Goal: Transaction & Acquisition: Purchase product/service

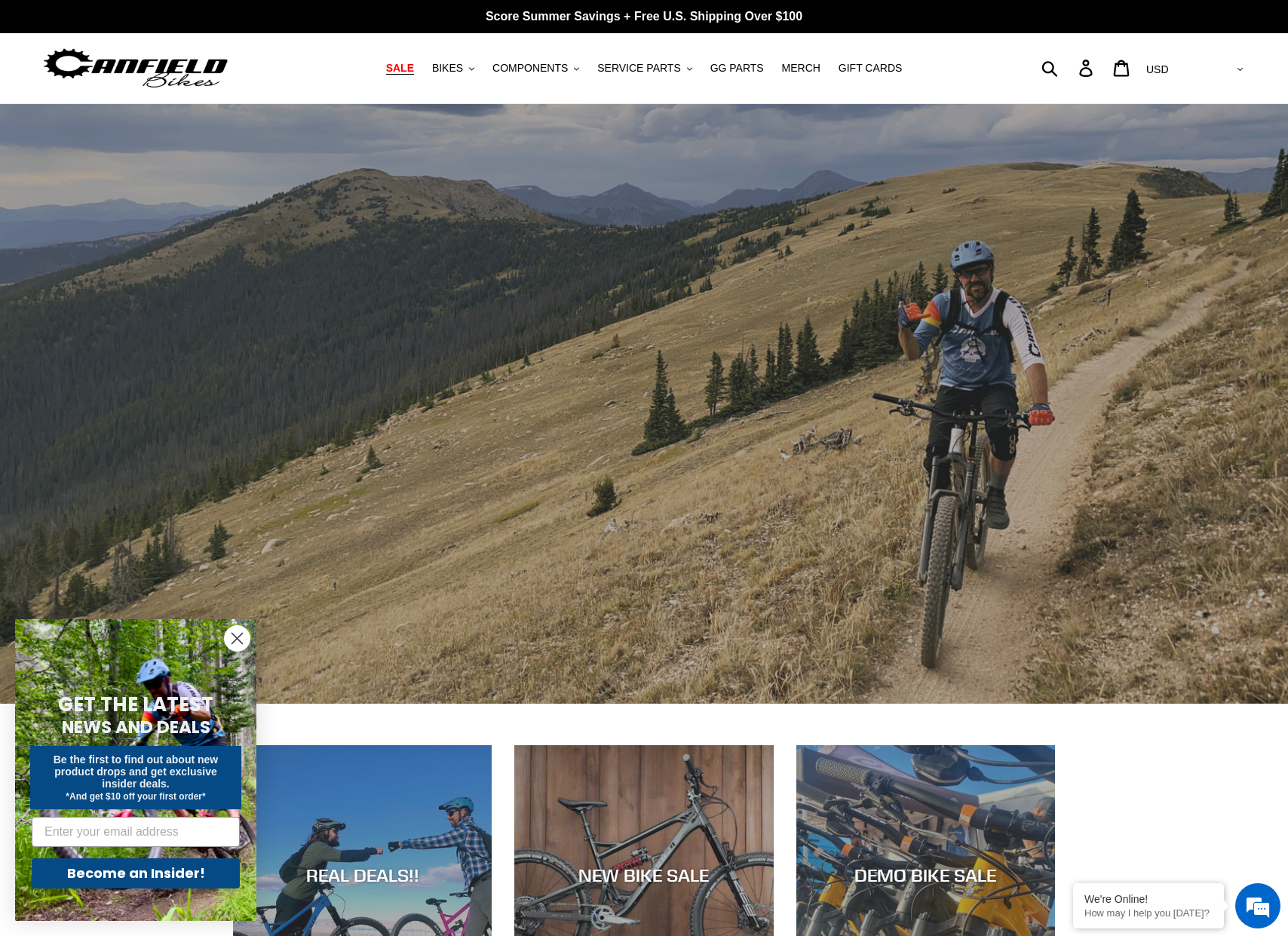
click at [408, 68] on span "SALE" at bounding box center [399, 68] width 28 height 13
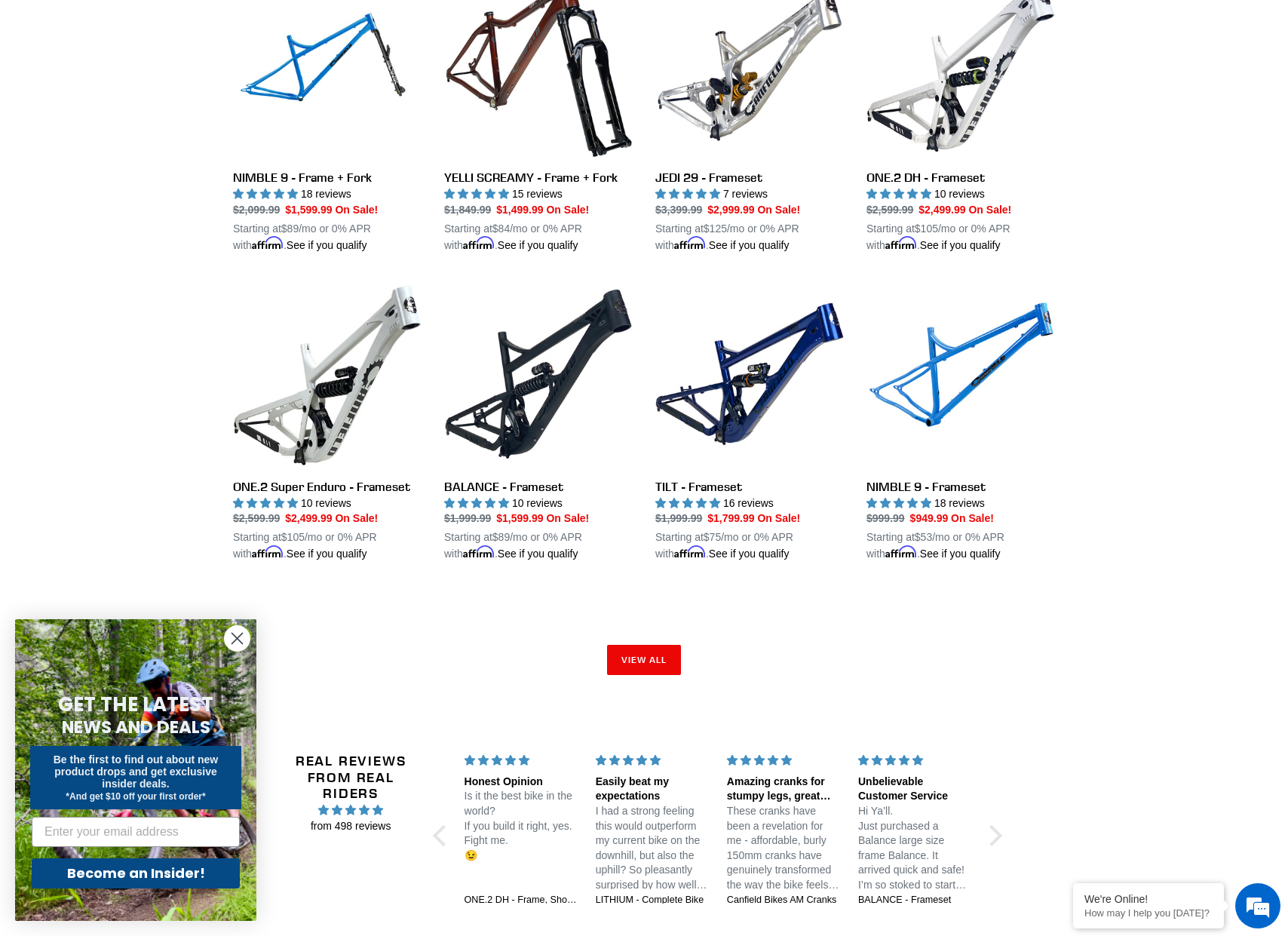
scroll to position [2112, 0]
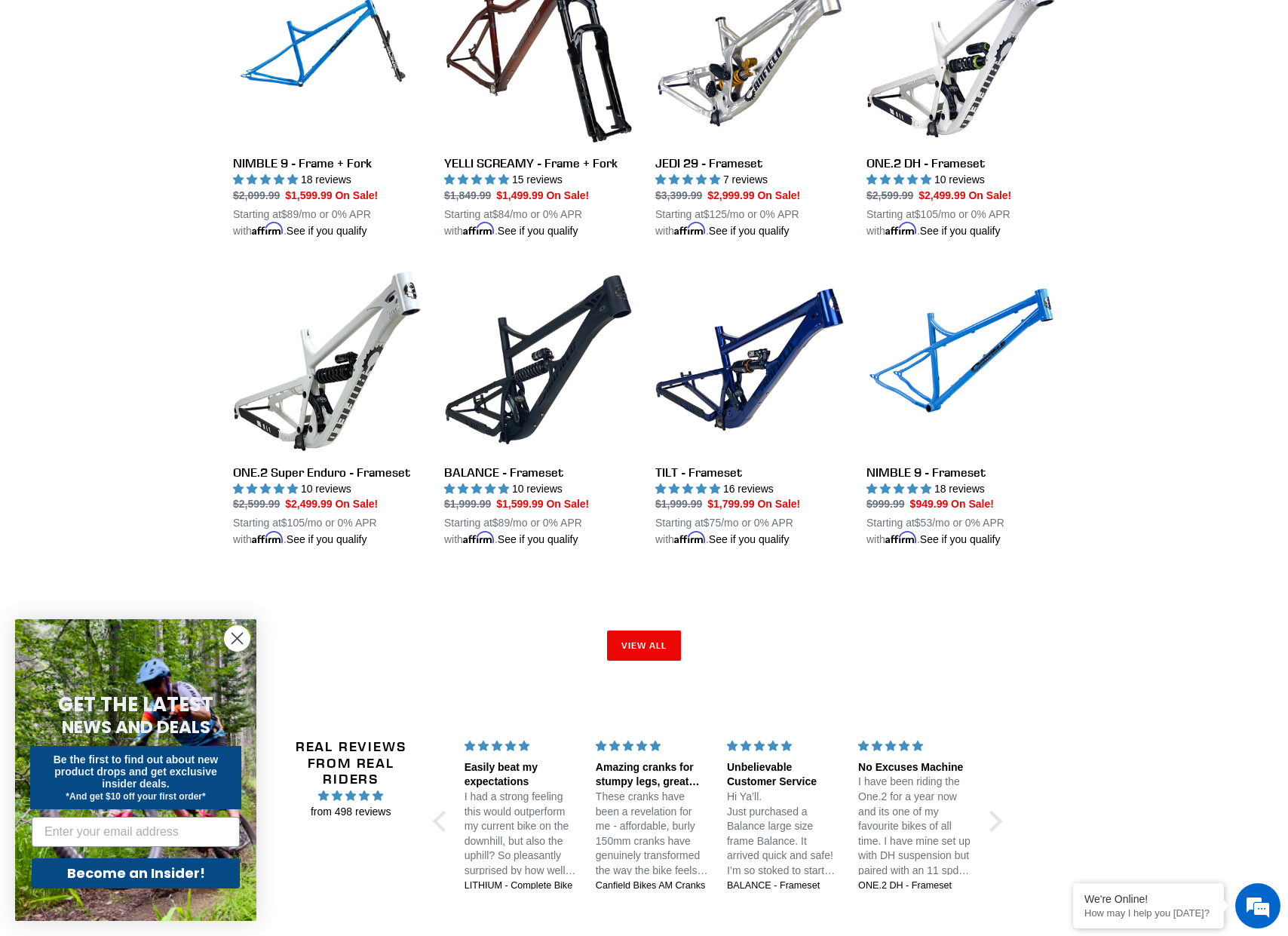
drag, startPoint x: 239, startPoint y: 638, endPoint x: 215, endPoint y: 559, distance: 82.6
click at [239, 638] on circle "Close dialog" at bounding box center [237, 638] width 25 height 25
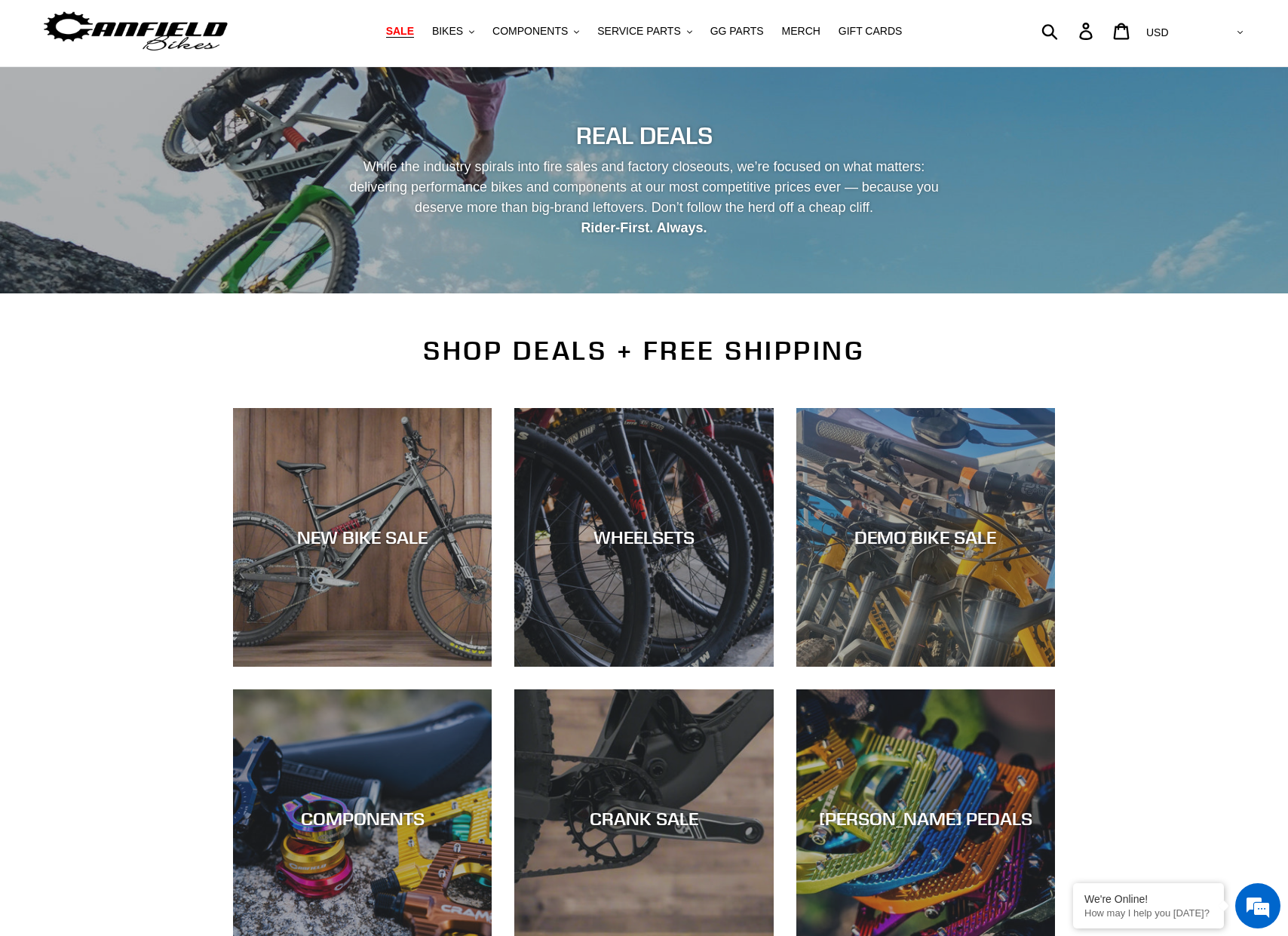
scroll to position [0, 0]
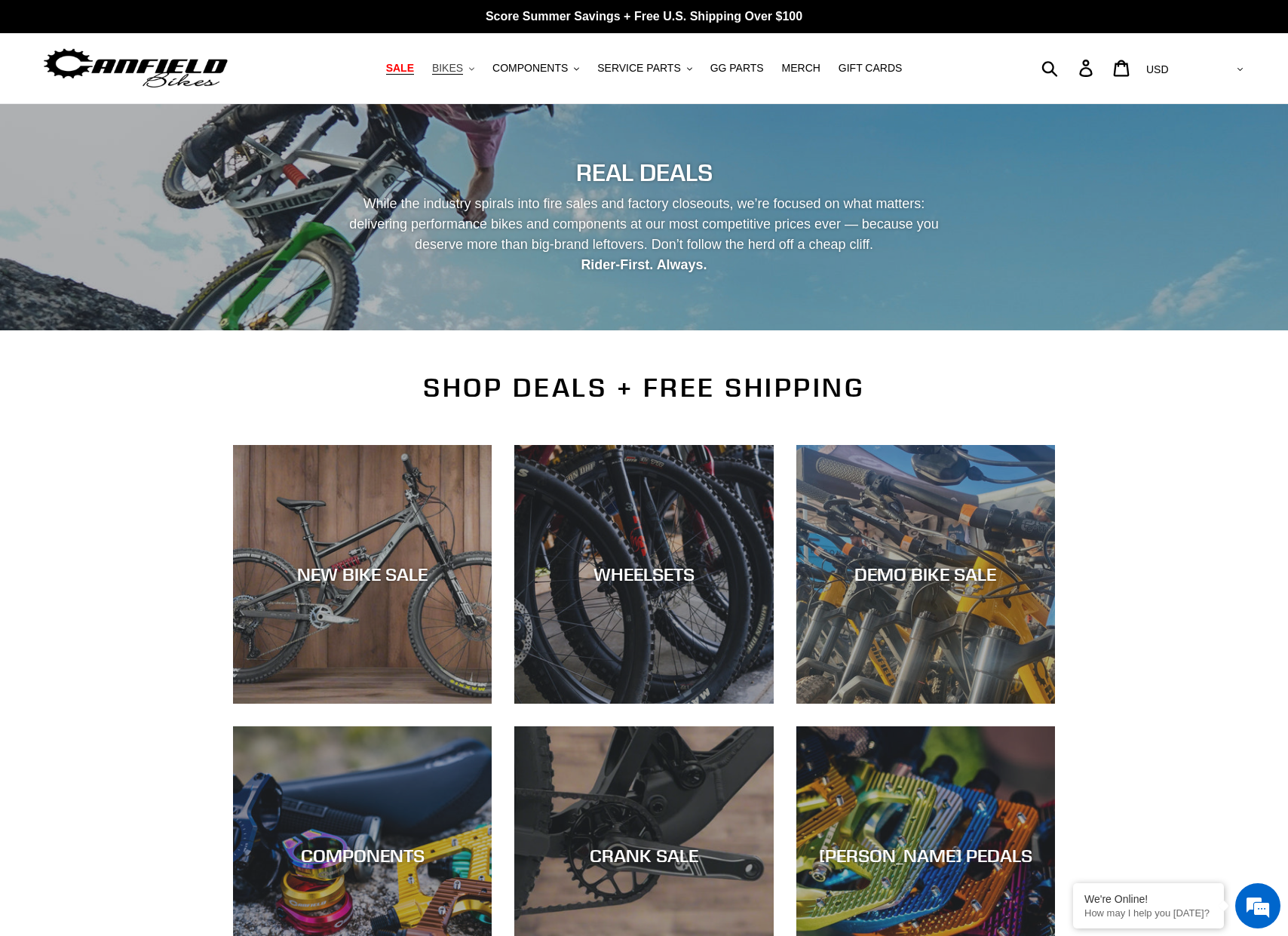
click at [456, 70] on span "BIKES" at bounding box center [448, 68] width 31 height 13
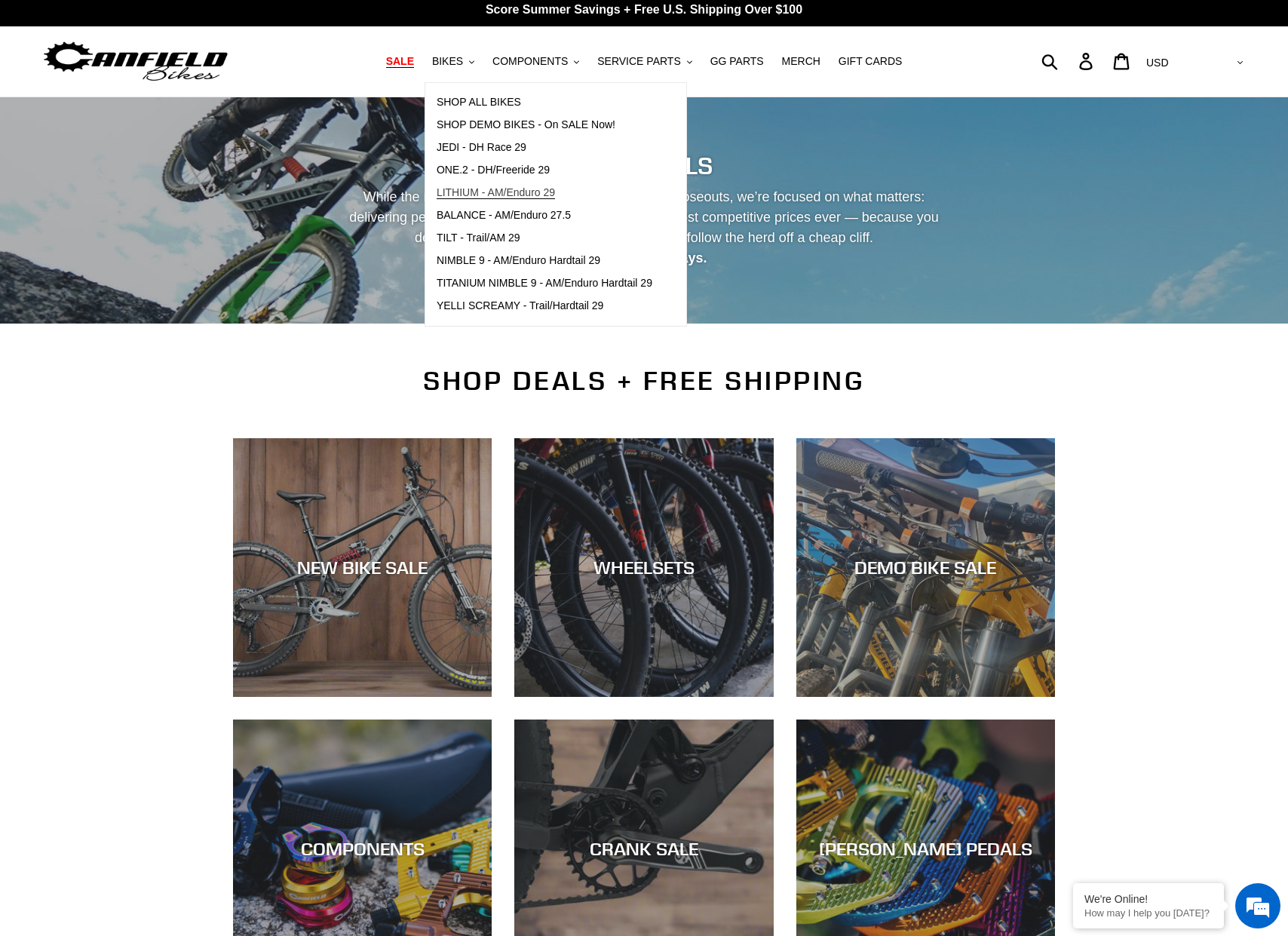
scroll to position [9, 0]
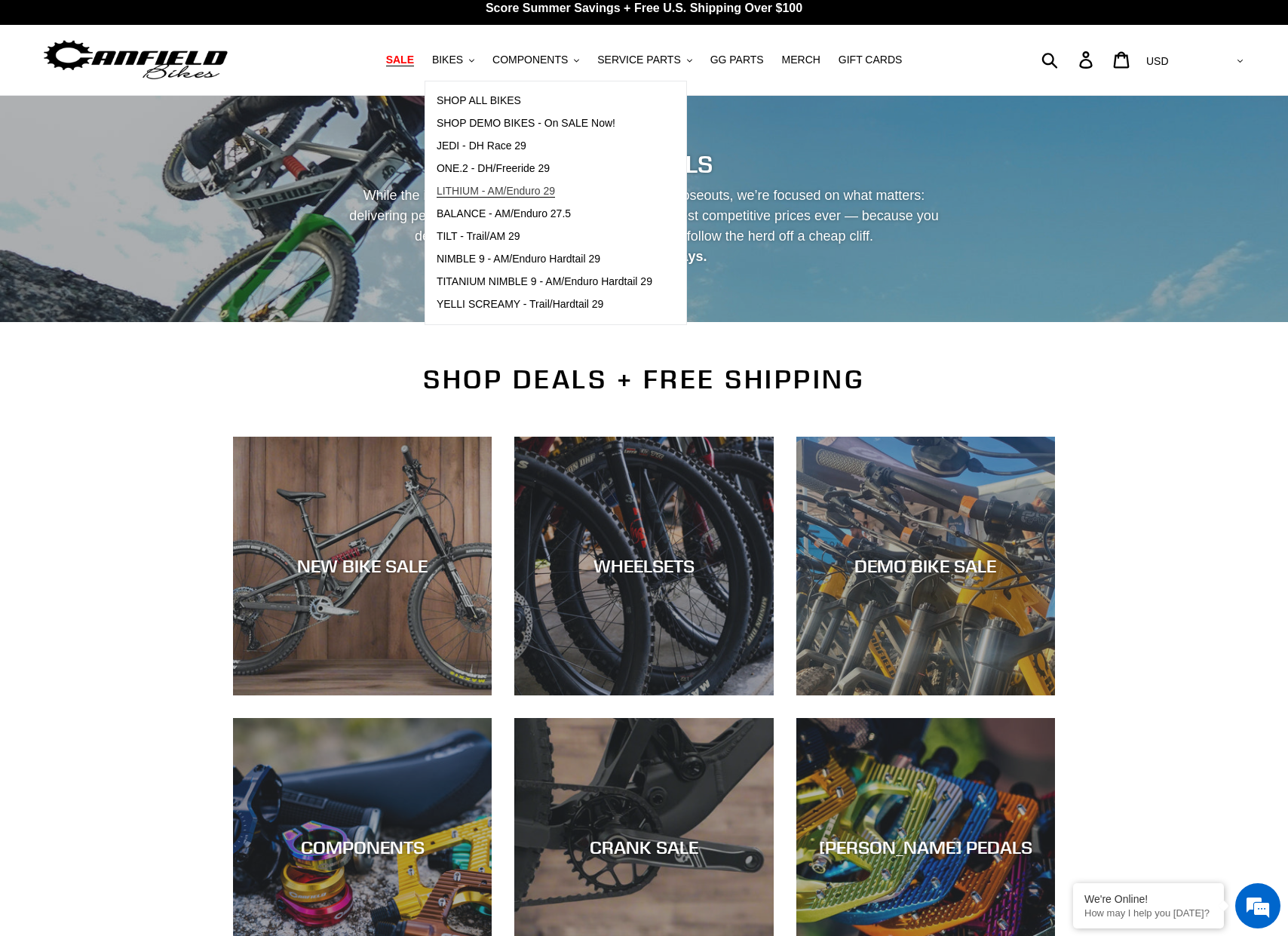
click at [507, 201] on ul "SHOP ALL BIKES SHOP DEMO BIKES - On SALE Now! JEDI - DH Race 29 ONE.2 - DH/Free…" at bounding box center [544, 202] width 238 height 226
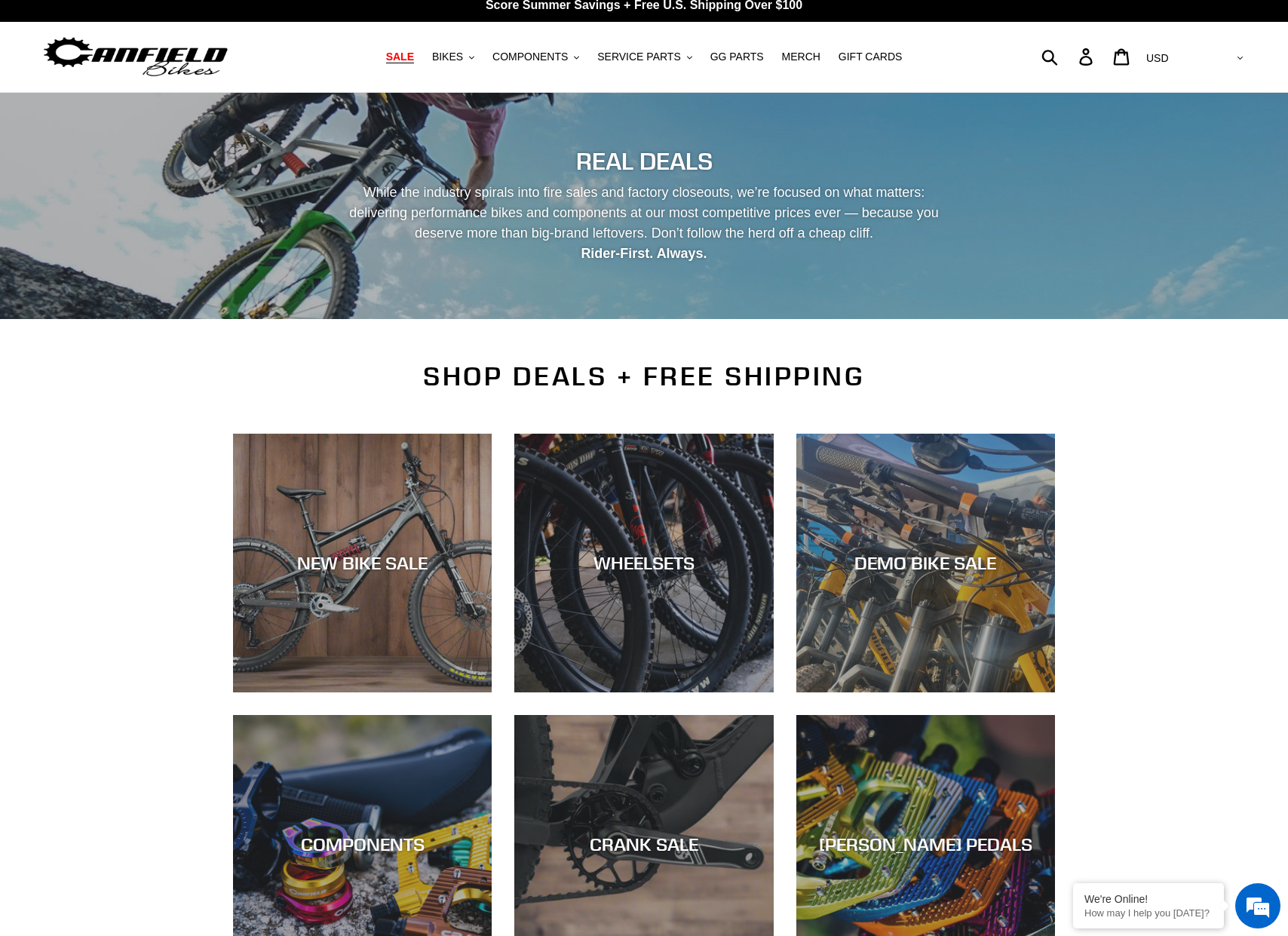
scroll to position [15, 0]
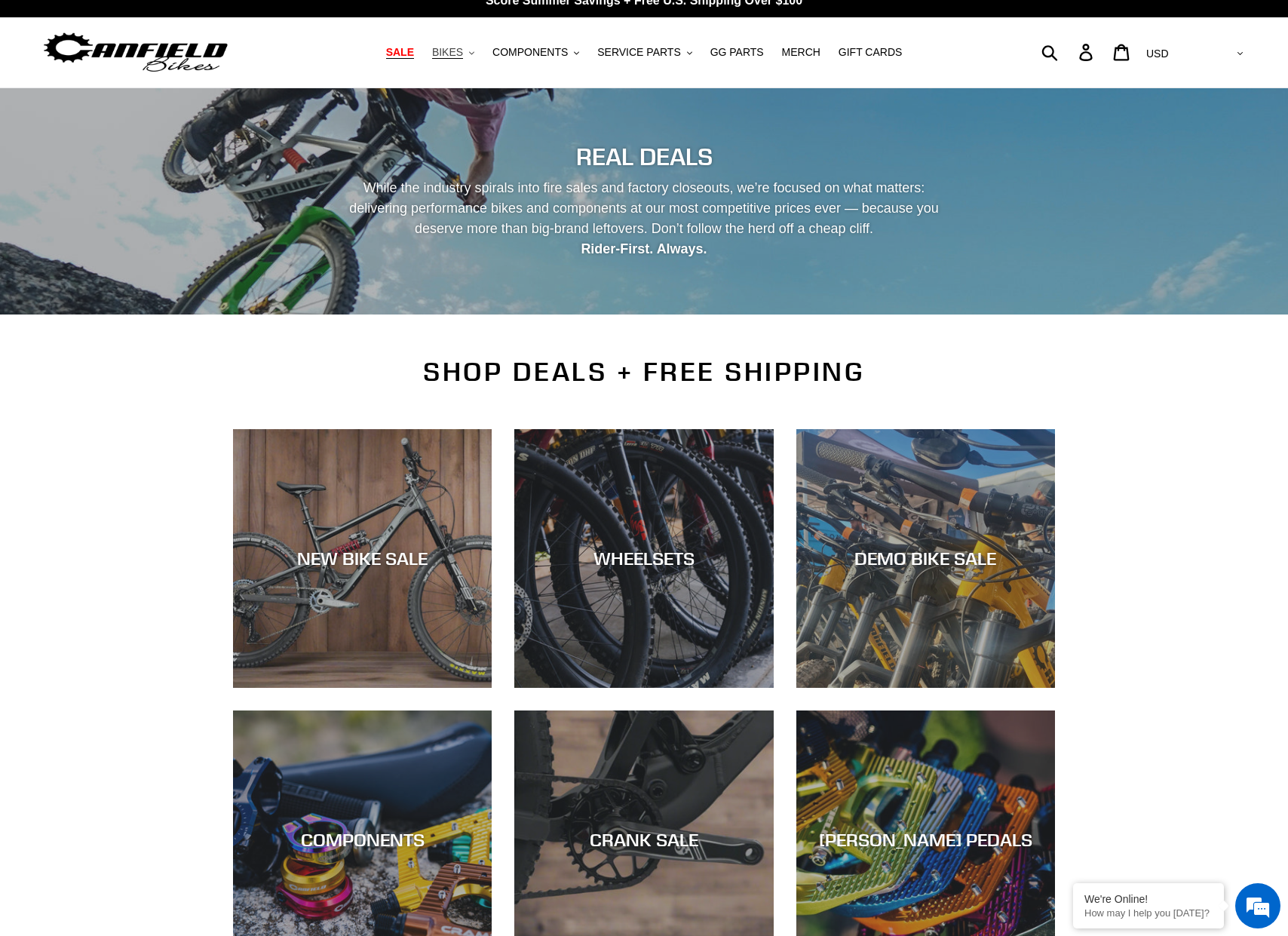
click at [463, 53] on span "BIKES" at bounding box center [448, 52] width 31 height 13
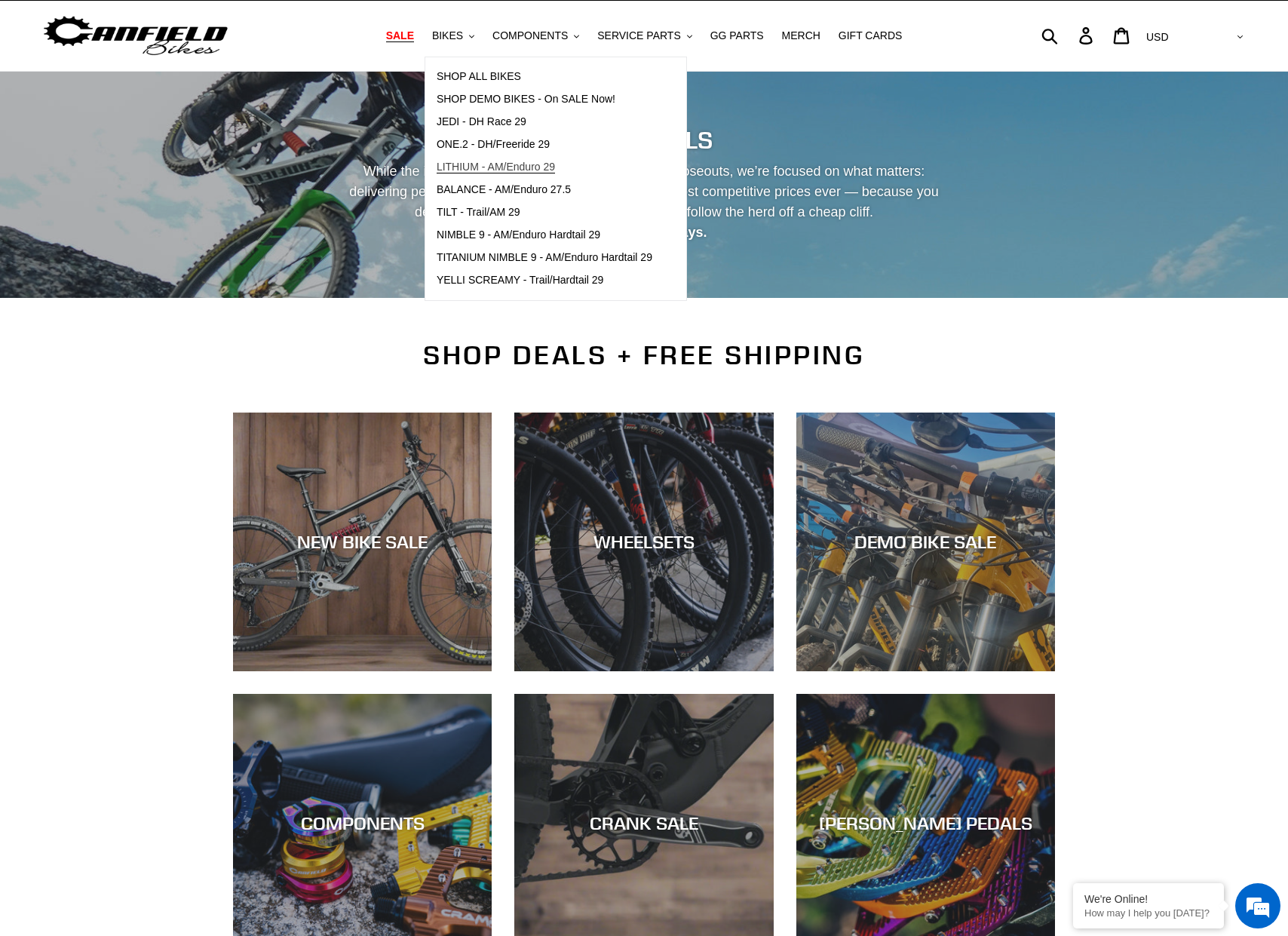
scroll to position [34, 0]
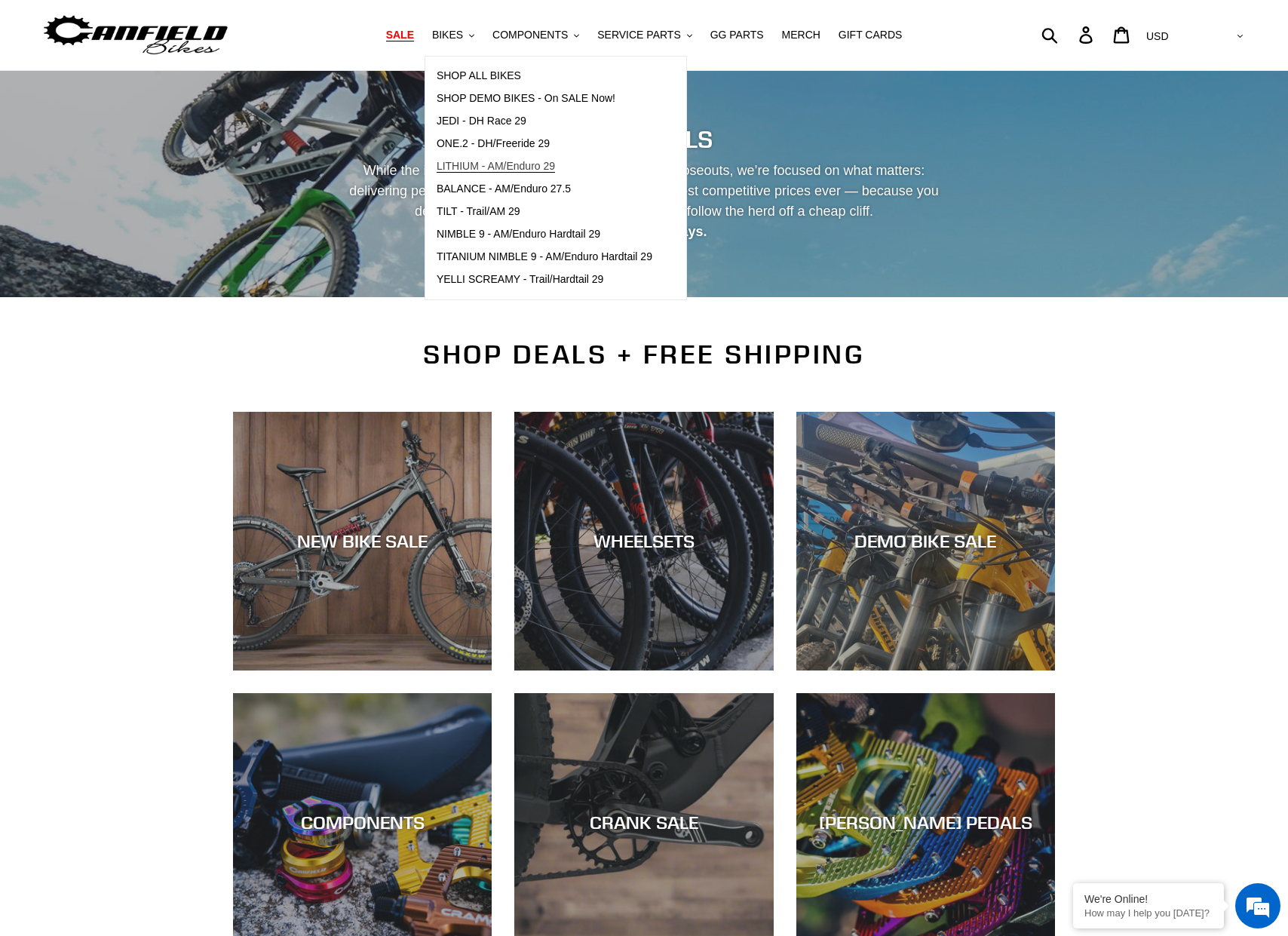
click at [486, 173] on link "LITHIUM - AM/Enduro 29" at bounding box center [544, 166] width 238 height 22
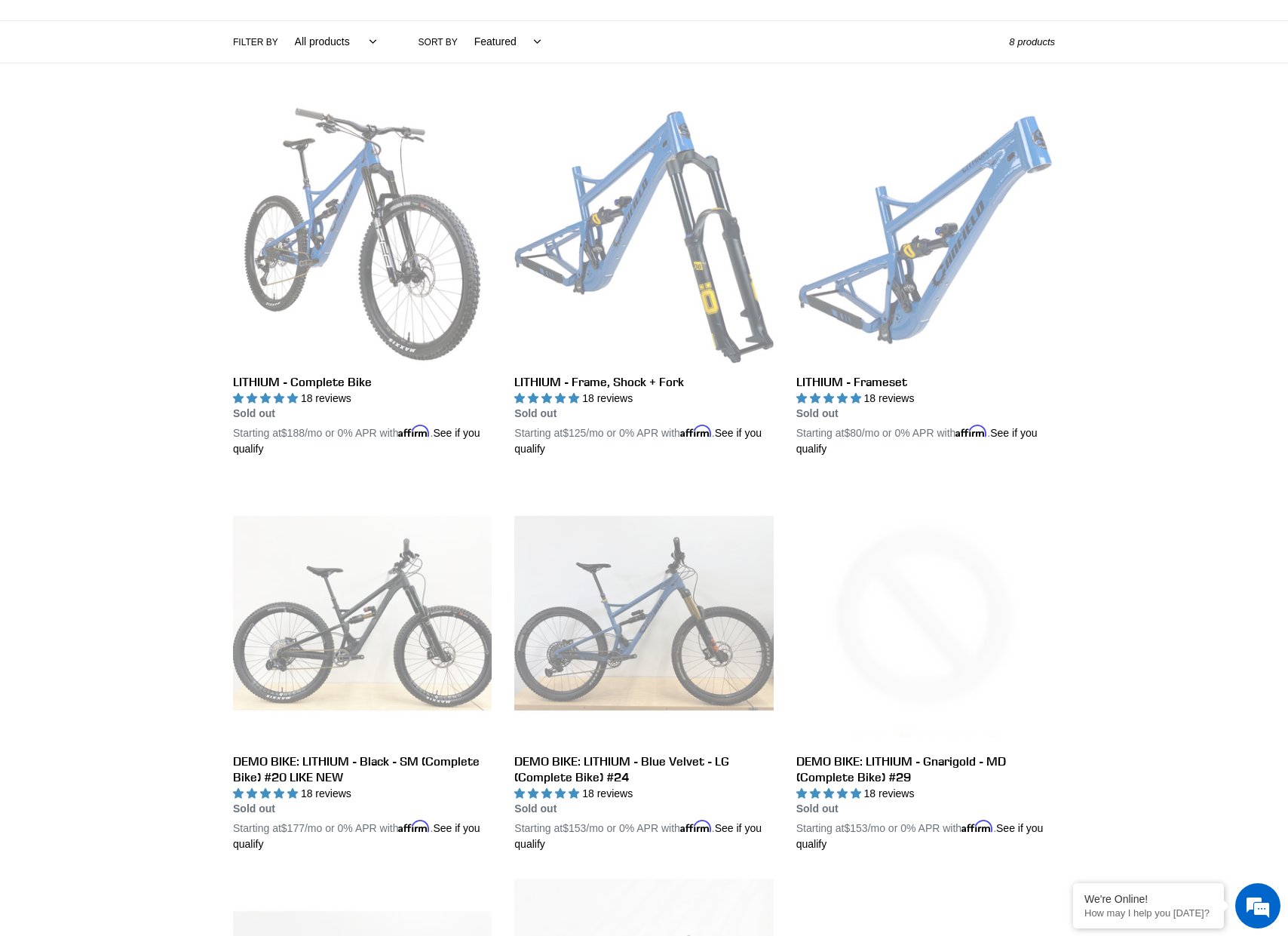
scroll to position [336, 0]
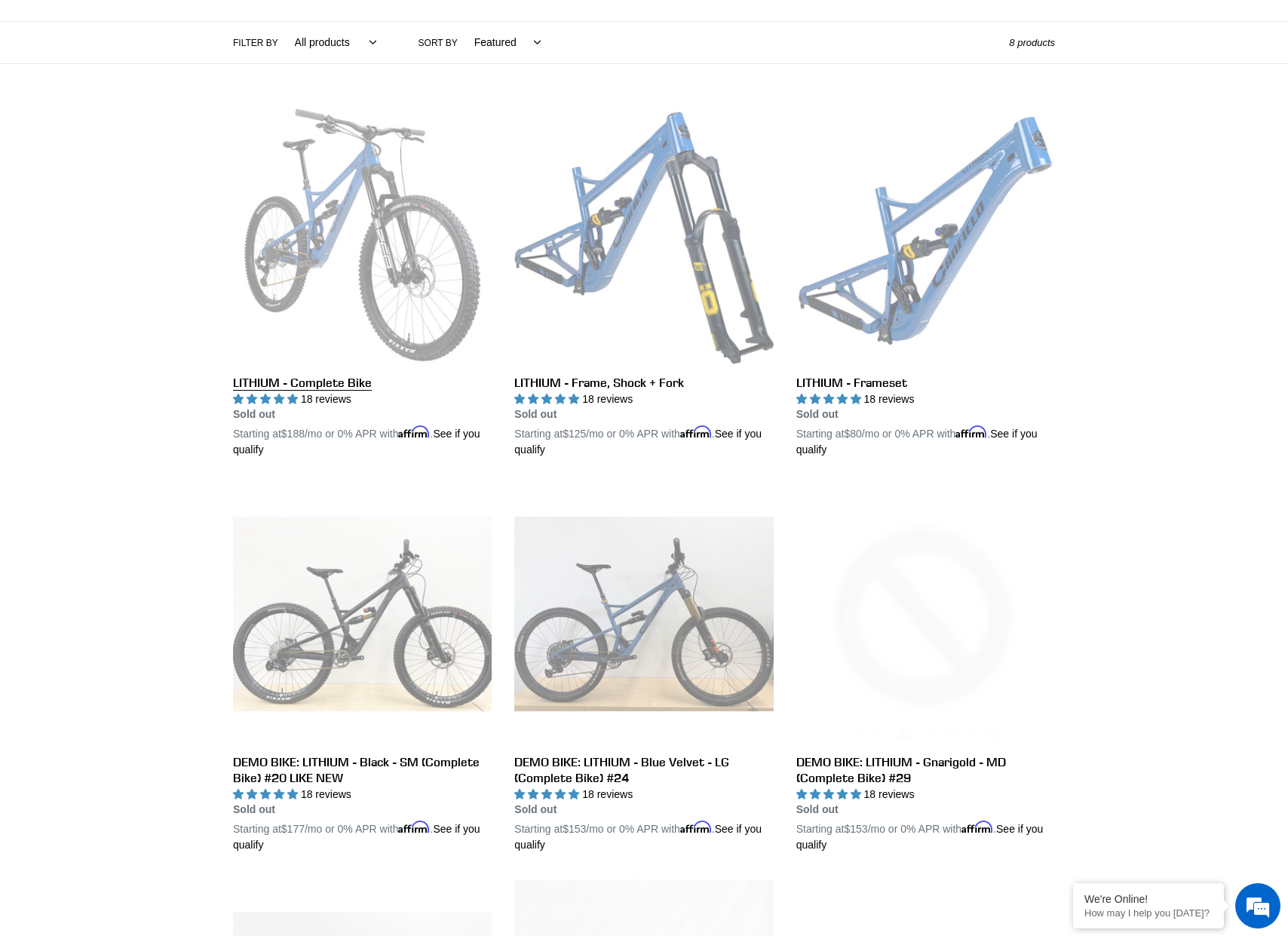
click at [330, 391] on link "LITHIUM - Complete Bike" at bounding box center [362, 282] width 258 height 353
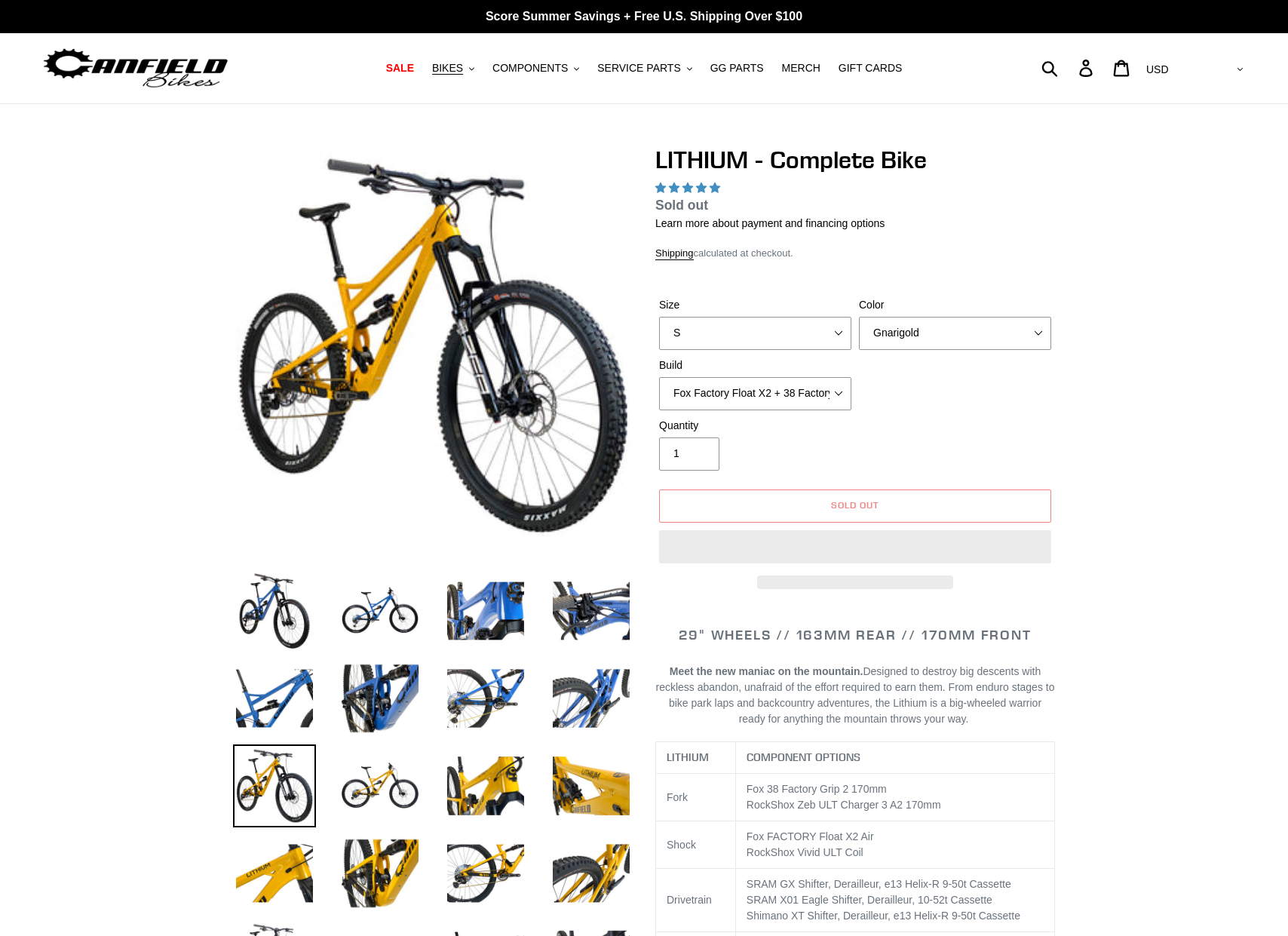
select select "highest-rating"
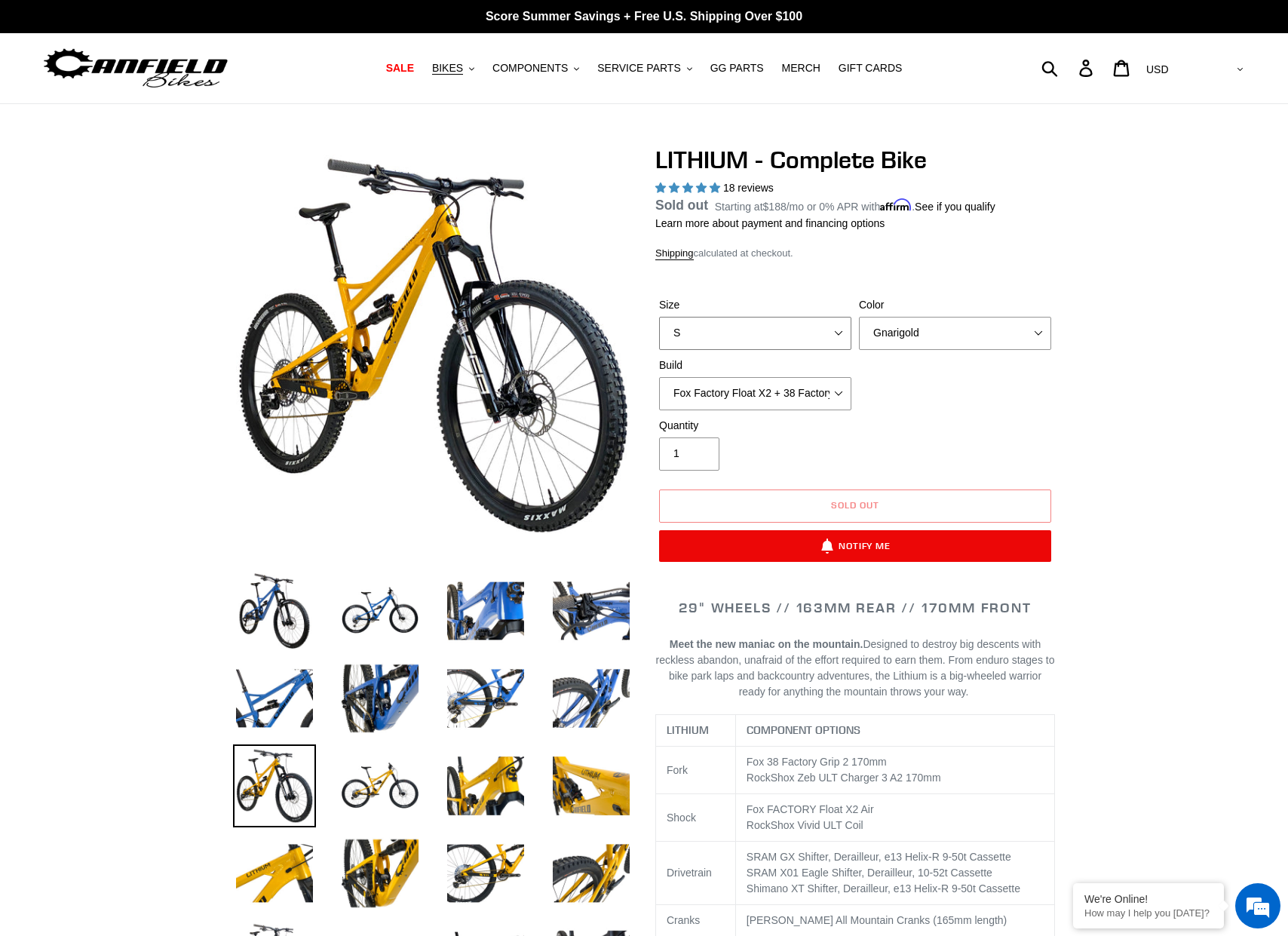
click at [789, 337] on select "S M L XL" at bounding box center [754, 333] width 192 height 34
select select "M"
click at [659, 334] on select "S M L XL" at bounding box center [754, 333] width 192 height 34
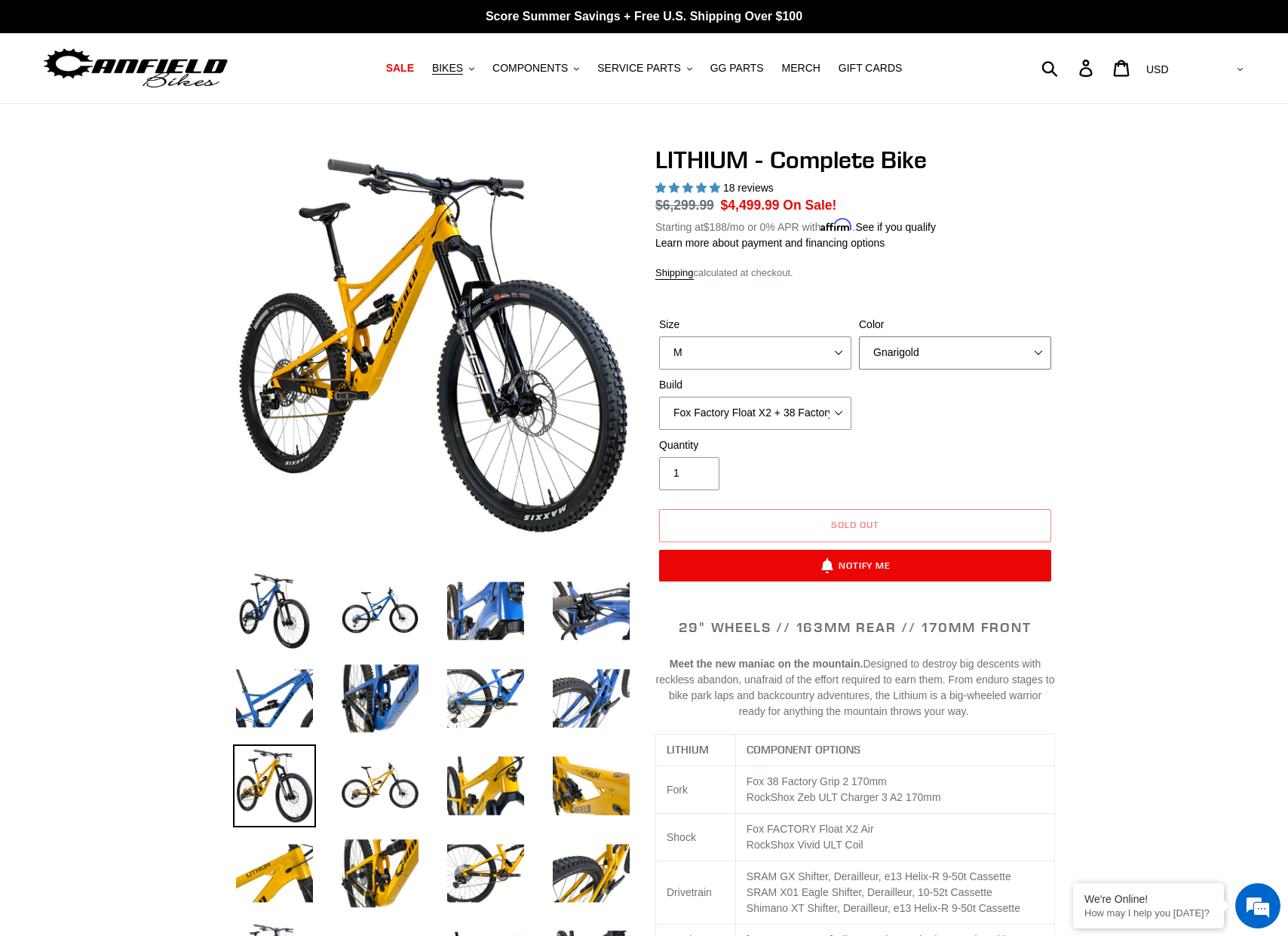
click at [943, 353] on select "Gnarigold Blue Velvet Stealth Black" at bounding box center [954, 353] width 192 height 34
select select "Stealth Black"
click at [858, 337] on select "Gnarigold Blue Velvet Stealth Black" at bounding box center [954, 353] width 192 height 34
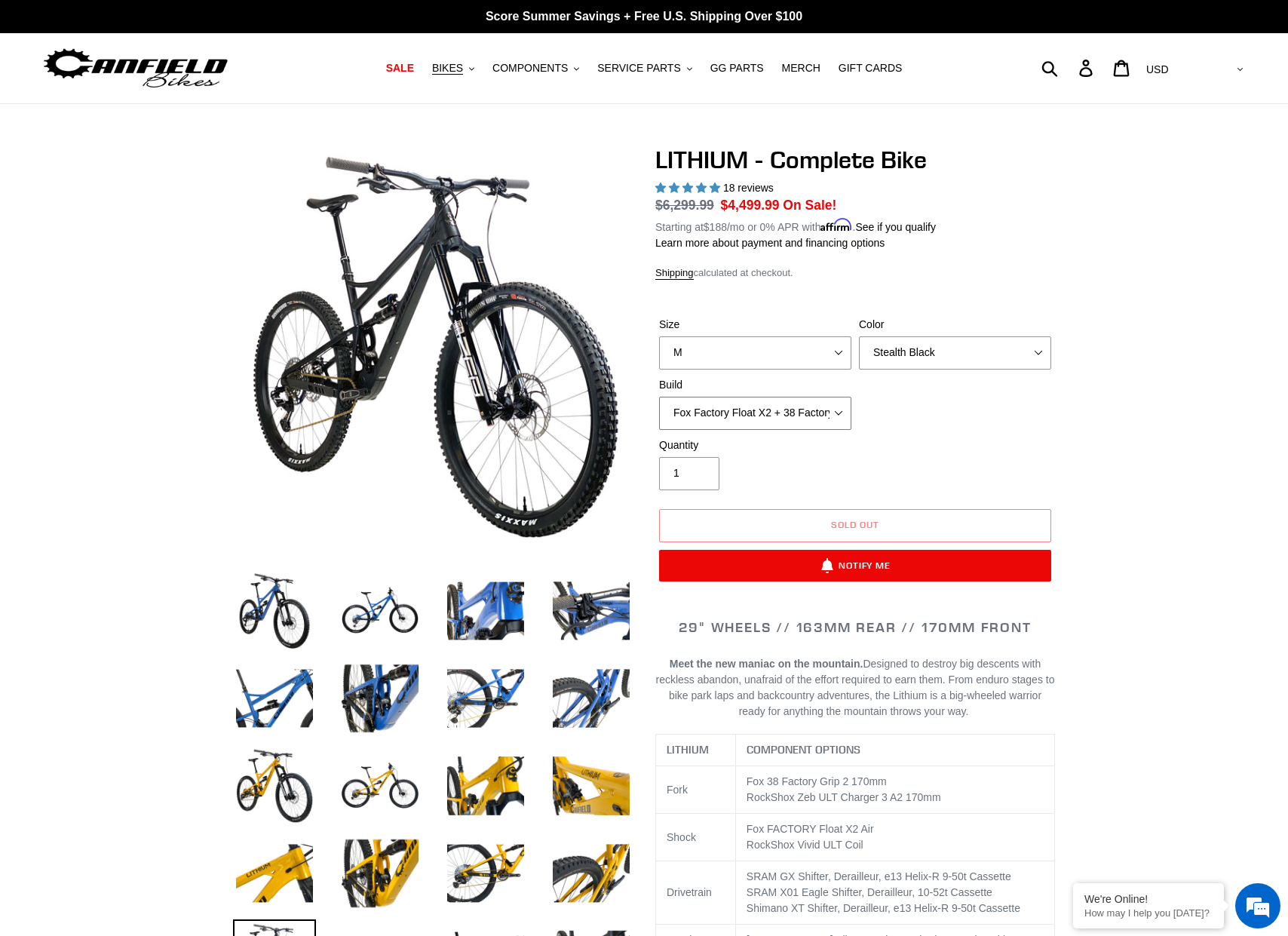
click at [828, 412] on select "Fox Factory Float X2 + 38 Factory Grip 2 170 + SRAM GX Fox Factory Float X2 + 3…" at bounding box center [754, 413] width 192 height 34
click at [659, 397] on select "Fox Factory Float X2 + 38 Factory Grip 2 170 + SRAM GX Fox Factory Float X2 + 3…" at bounding box center [754, 413] width 192 height 34
click at [837, 405] on select "Fox Factory Float X2 + 38 Factory Grip 2 170 + SRAM GX Fox Factory Float X2 + 3…" at bounding box center [754, 413] width 192 height 34
click at [659, 397] on select "Fox Factory Float X2 + 38 Factory Grip 2 170 + SRAM GX Fox Factory Float X2 + 3…" at bounding box center [754, 413] width 192 height 34
click at [808, 422] on select "Fox Factory Float X2 + 38 Factory Grip 2 170 + SRAM GX Fox Factory Float X2 + 3…" at bounding box center [754, 413] width 192 height 34
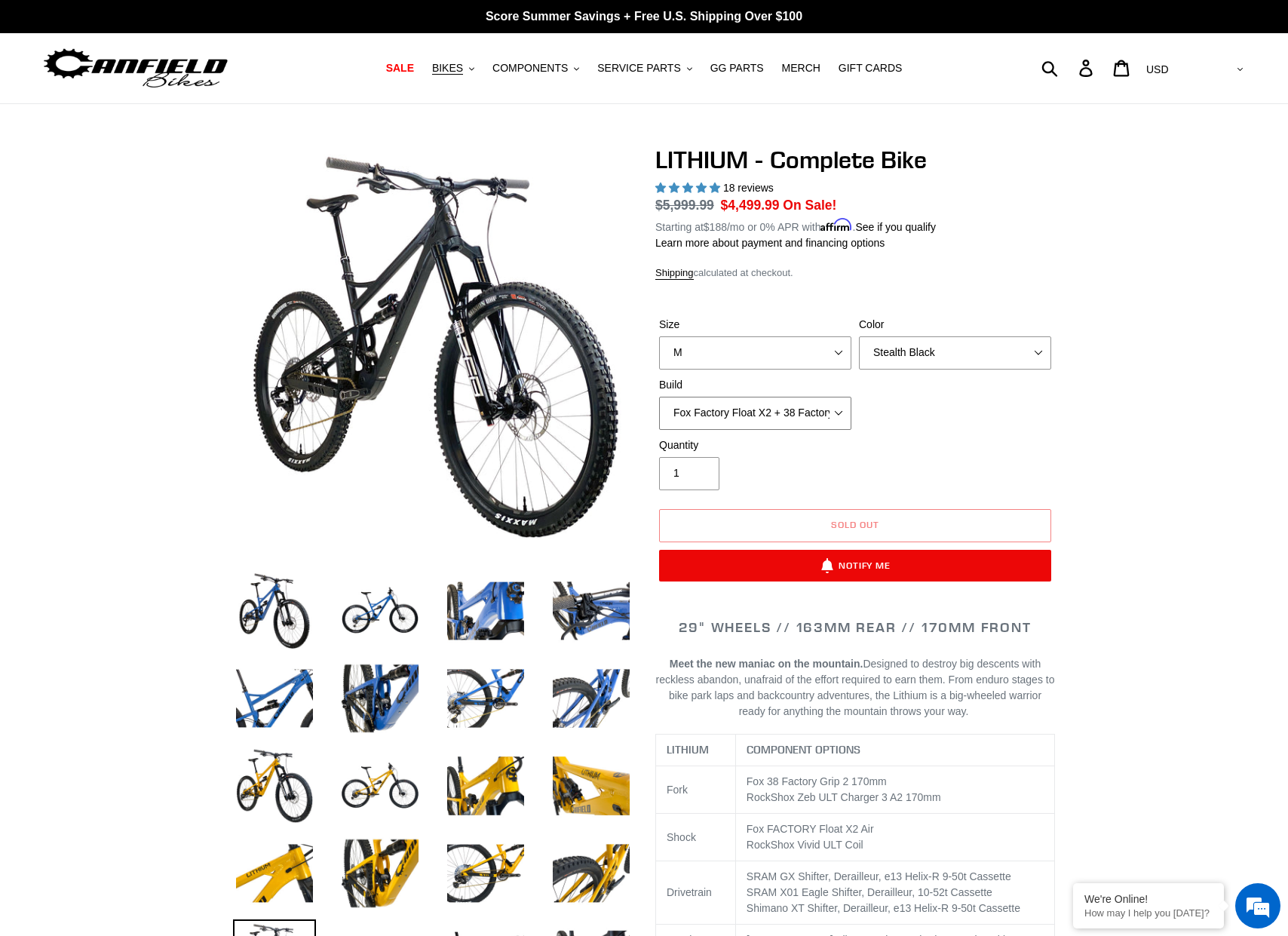
click at [659, 397] on select "Fox Factory Float X2 + 38 Factory Grip 2 170 + SRAM GX Fox Factory Float X2 + 3…" at bounding box center [754, 413] width 192 height 34
click at [787, 411] on select "Fox Factory Float X2 + 38 Factory Grip 2 170 + SRAM GX Fox Factory Float X2 + 3…" at bounding box center [754, 413] width 192 height 34
select select "Fox Factory Float X2 + 38 Factory Grip 2 170 + SRAM GX"
click at [659, 397] on select "Fox Factory Float X2 + 38 Factory Grip 2 170 + SRAM GX Fox Factory Float X2 + 3…" at bounding box center [754, 413] width 192 height 34
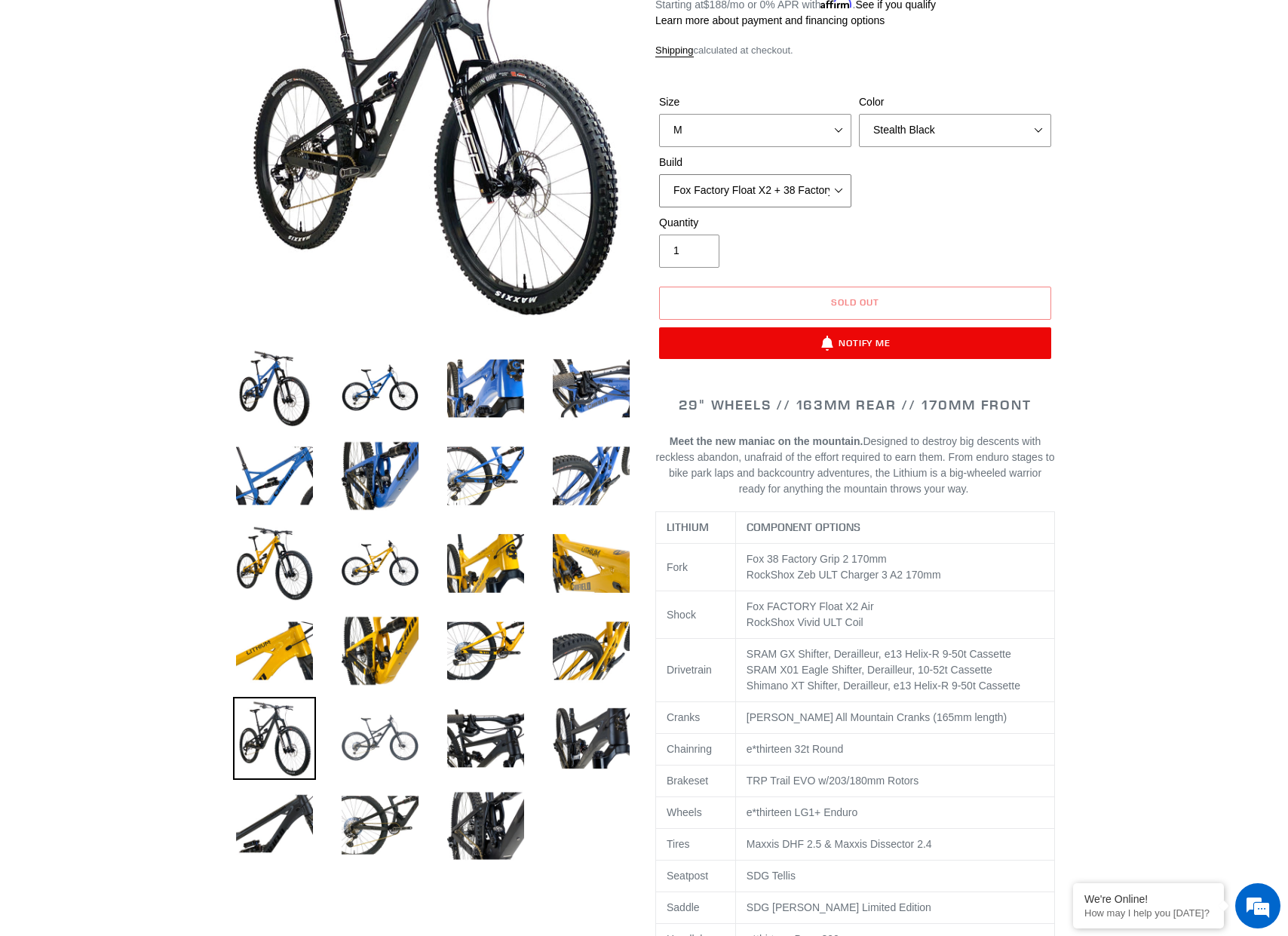
scroll to position [224, 0]
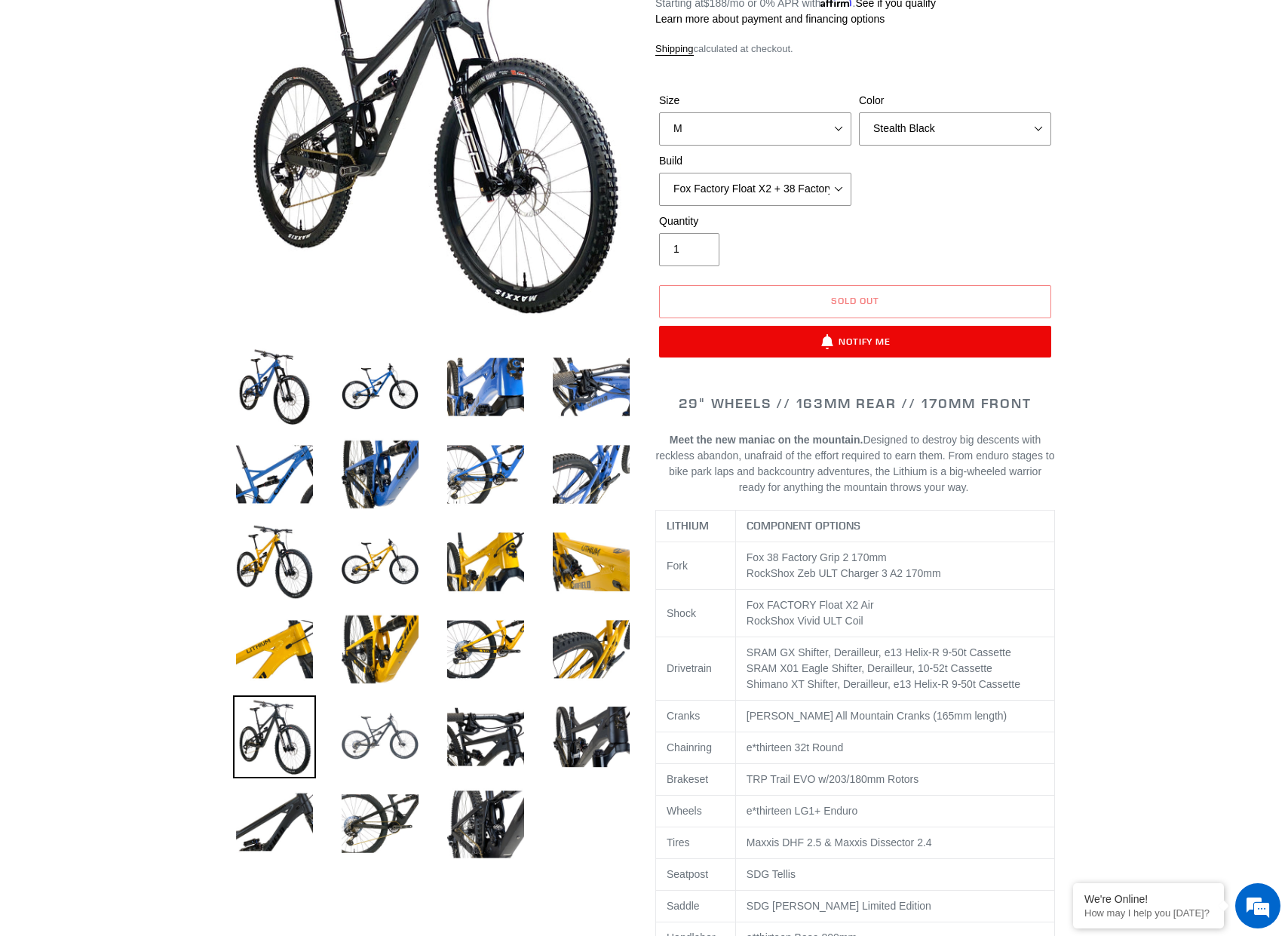
click at [375, 739] on img at bounding box center [380, 736] width 83 height 83
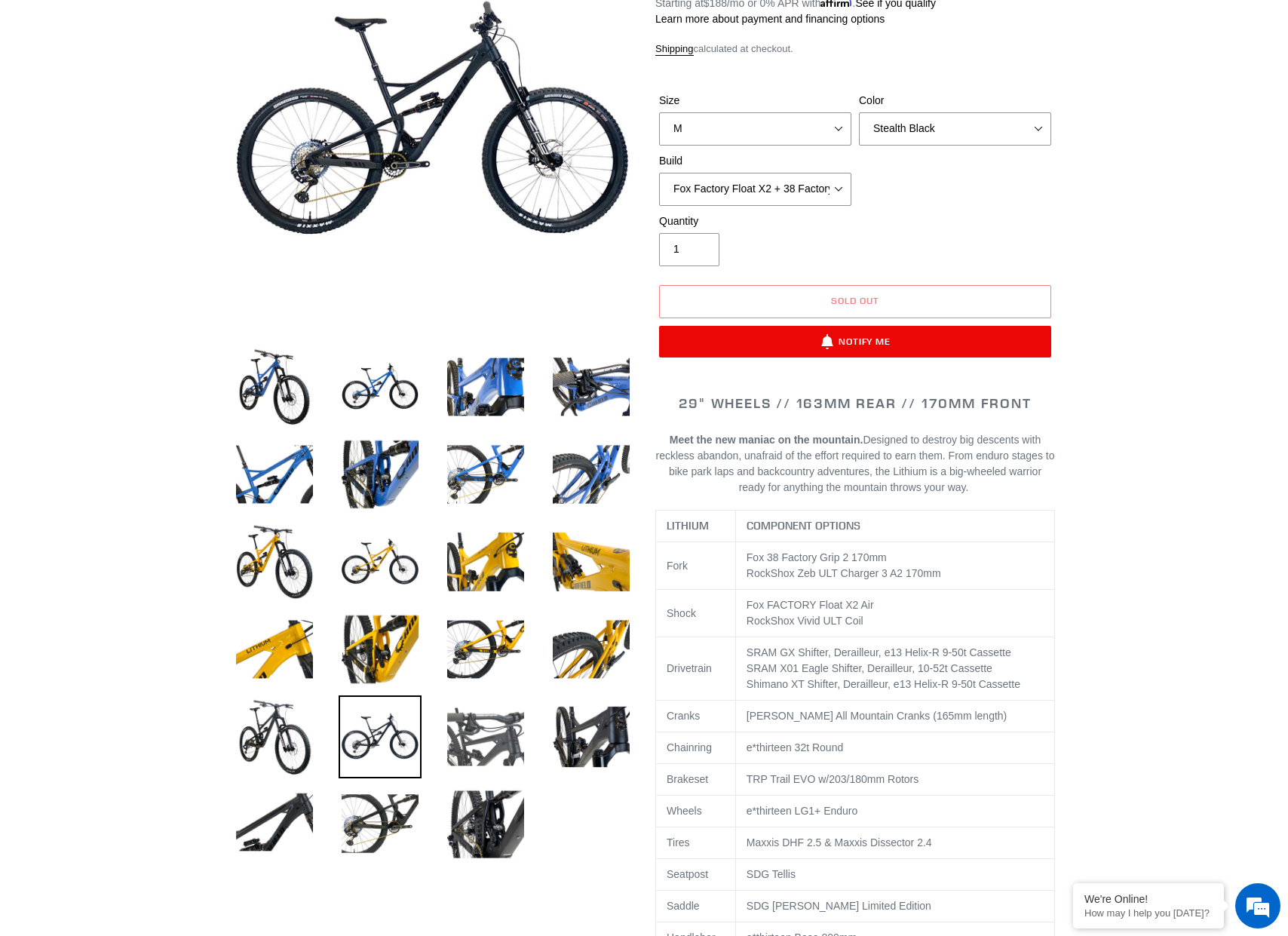
click at [467, 732] on img at bounding box center [486, 736] width 83 height 83
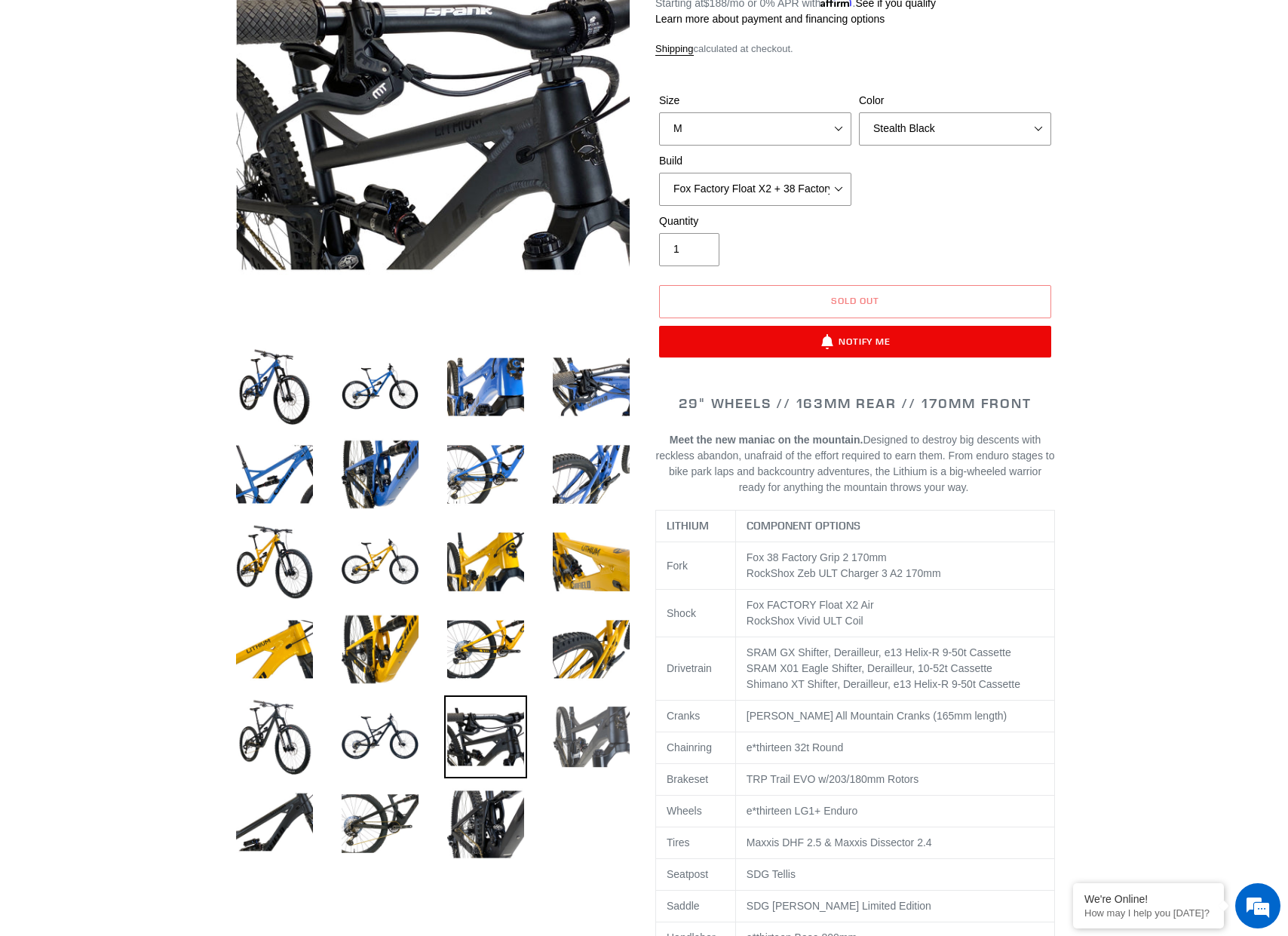
click at [561, 728] on img at bounding box center [591, 736] width 83 height 83
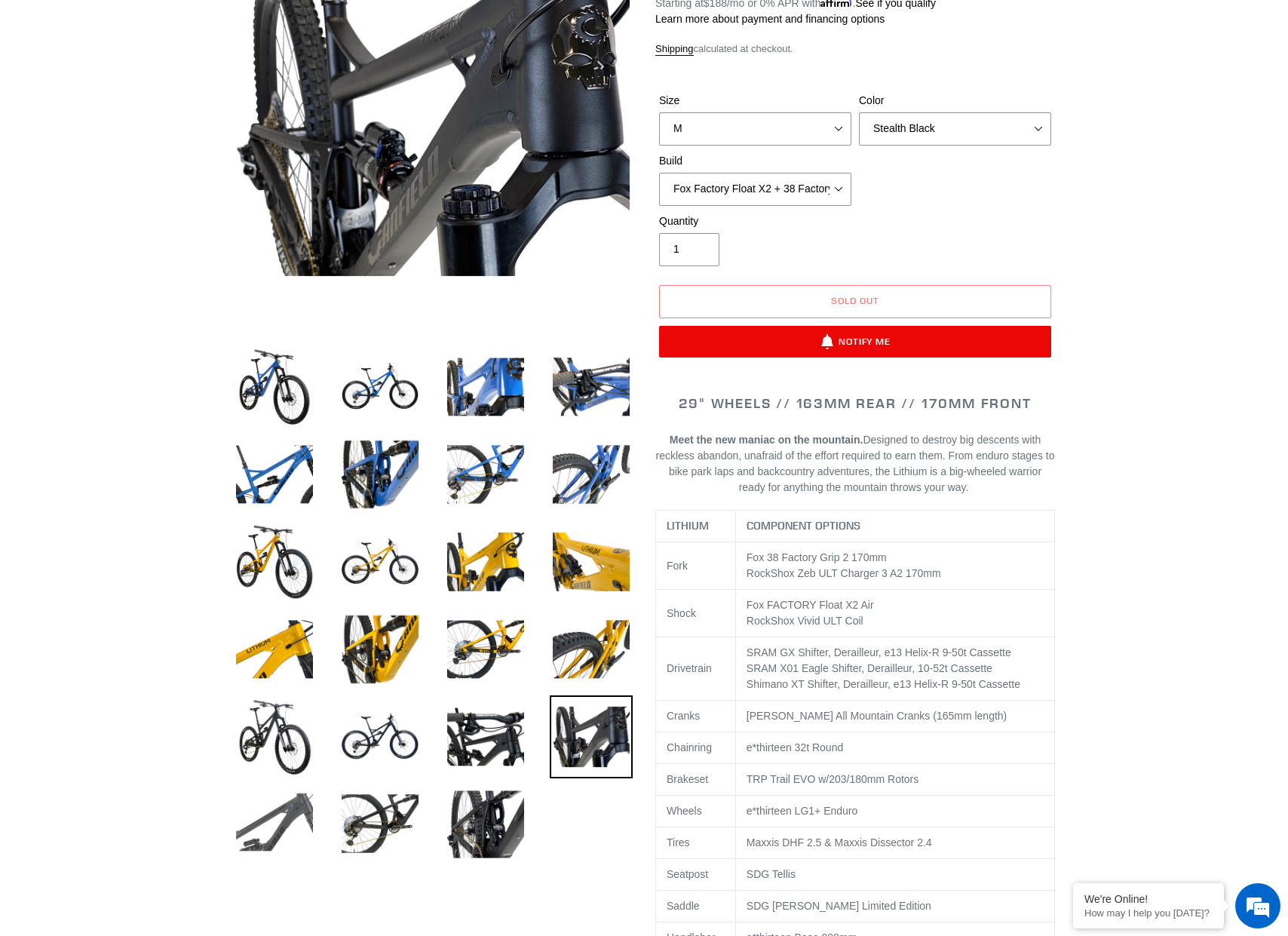
click at [287, 824] on img at bounding box center [275, 824] width 83 height 83
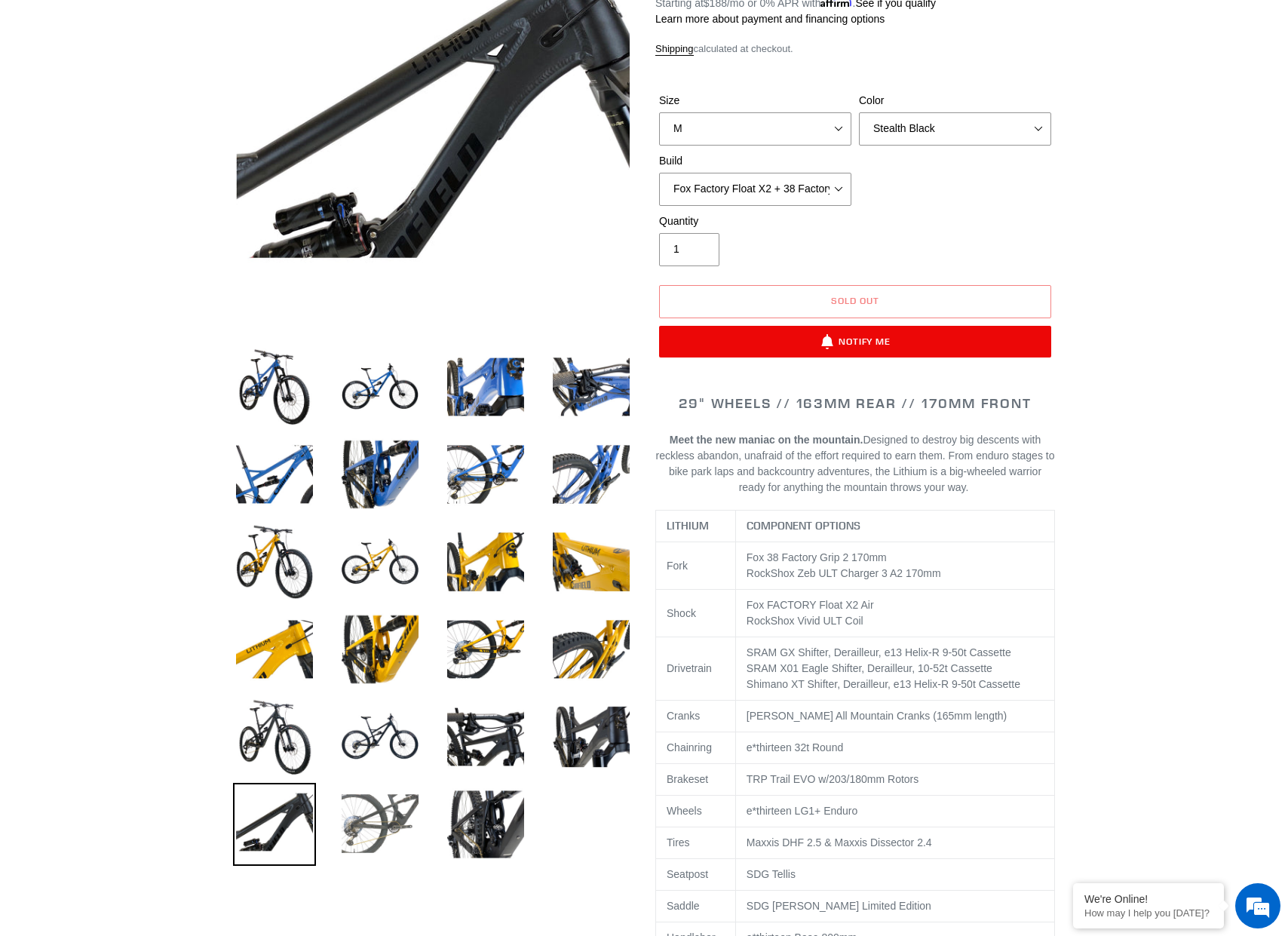
click at [350, 822] on img at bounding box center [380, 824] width 83 height 83
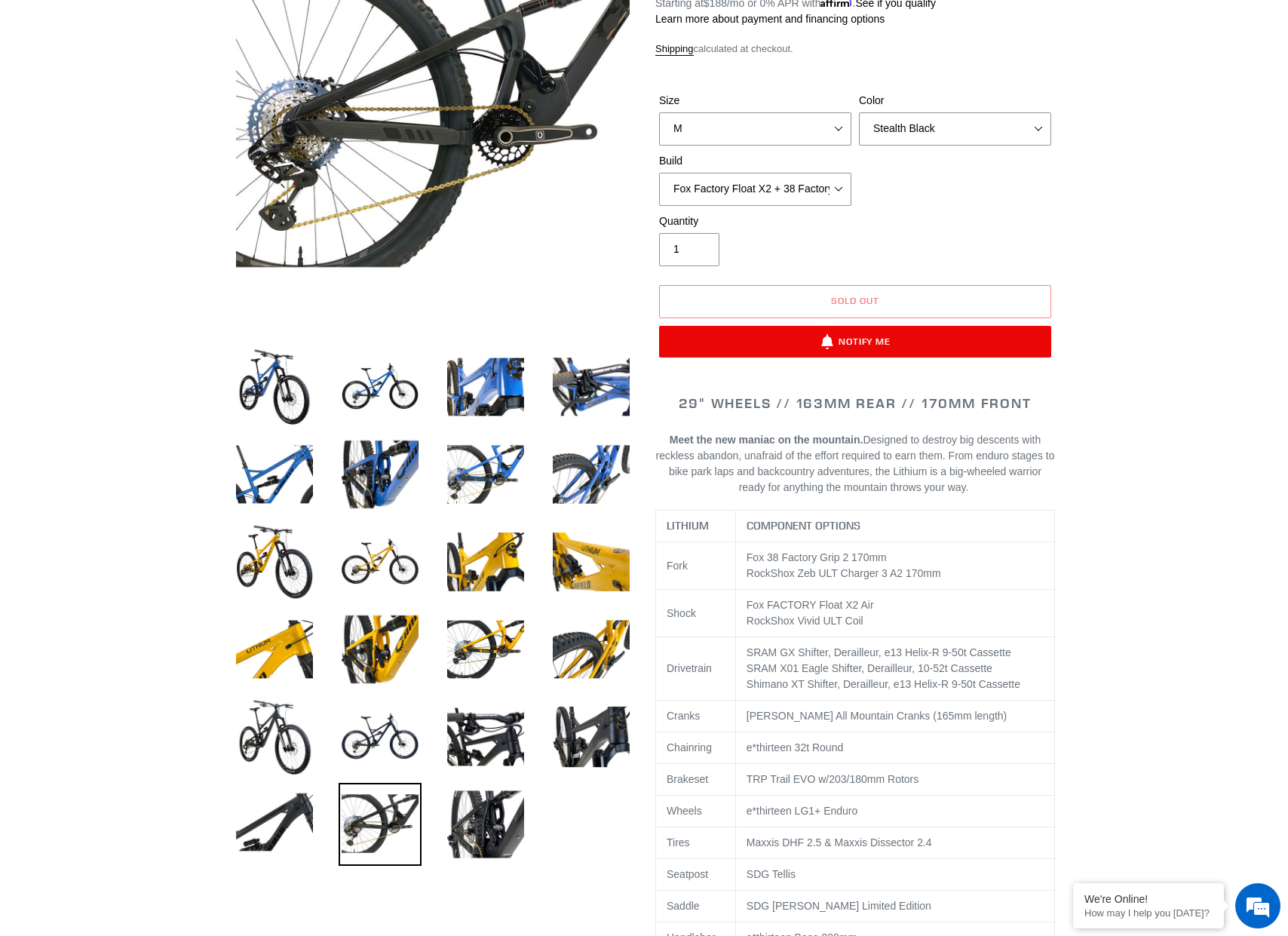
click at [401, 822] on img at bounding box center [380, 824] width 83 height 83
click at [422, 821] on li at bounding box center [474, 828] width 106 height 88
click at [453, 818] on img at bounding box center [486, 824] width 83 height 83
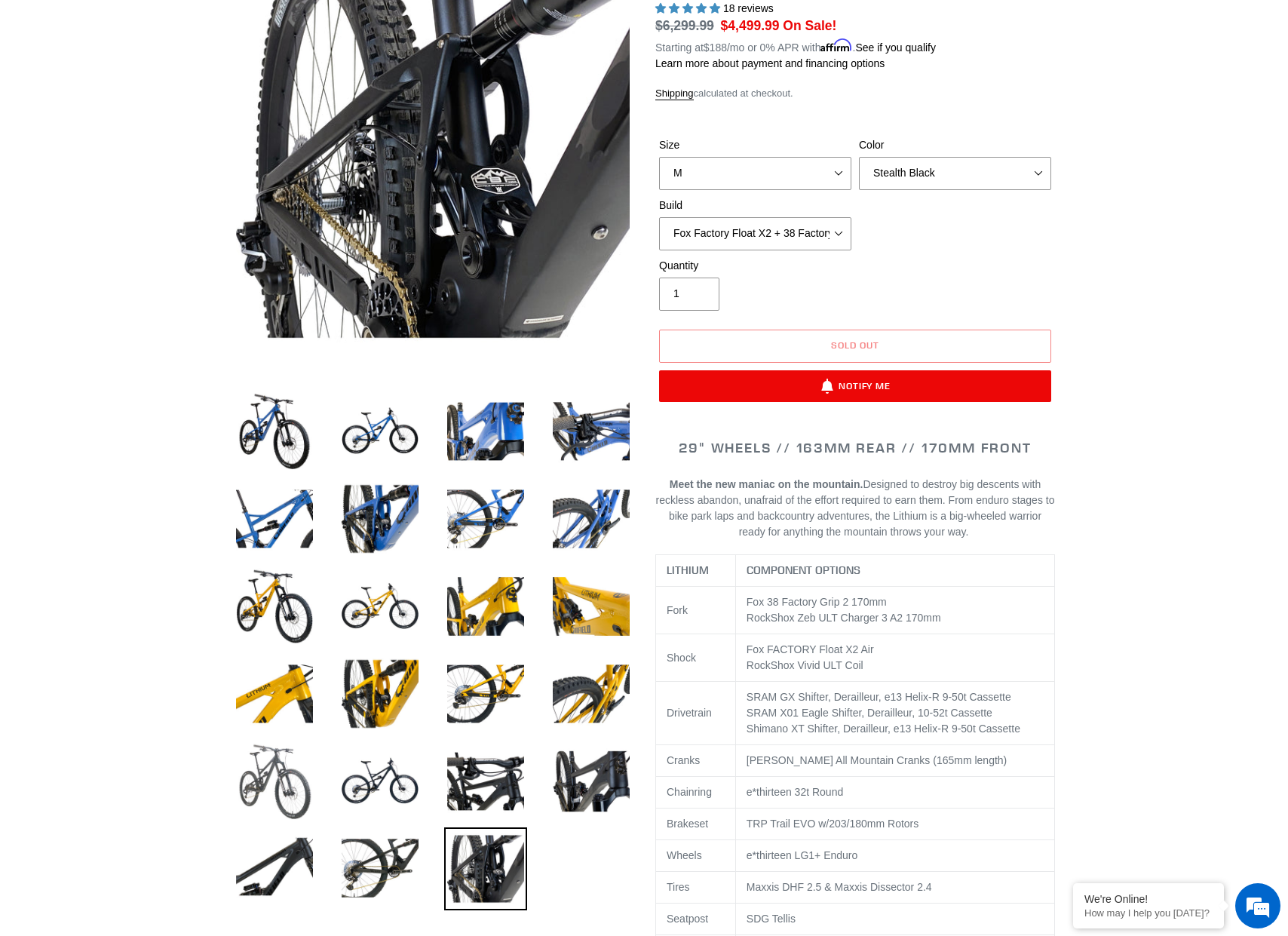
click at [301, 790] on img at bounding box center [275, 781] width 83 height 83
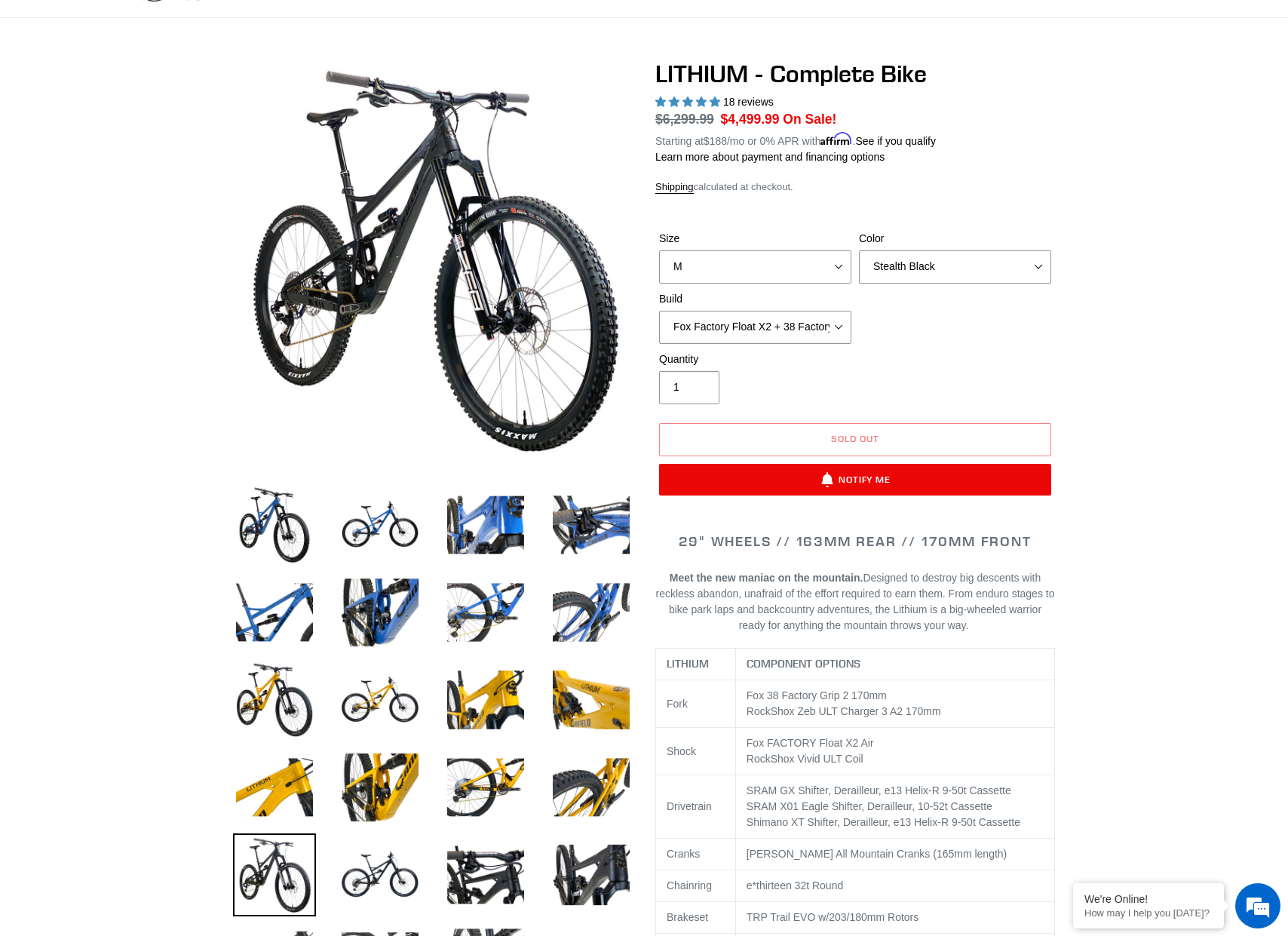
scroll to position [0, 0]
